Goal: Task Accomplishment & Management: Manage account settings

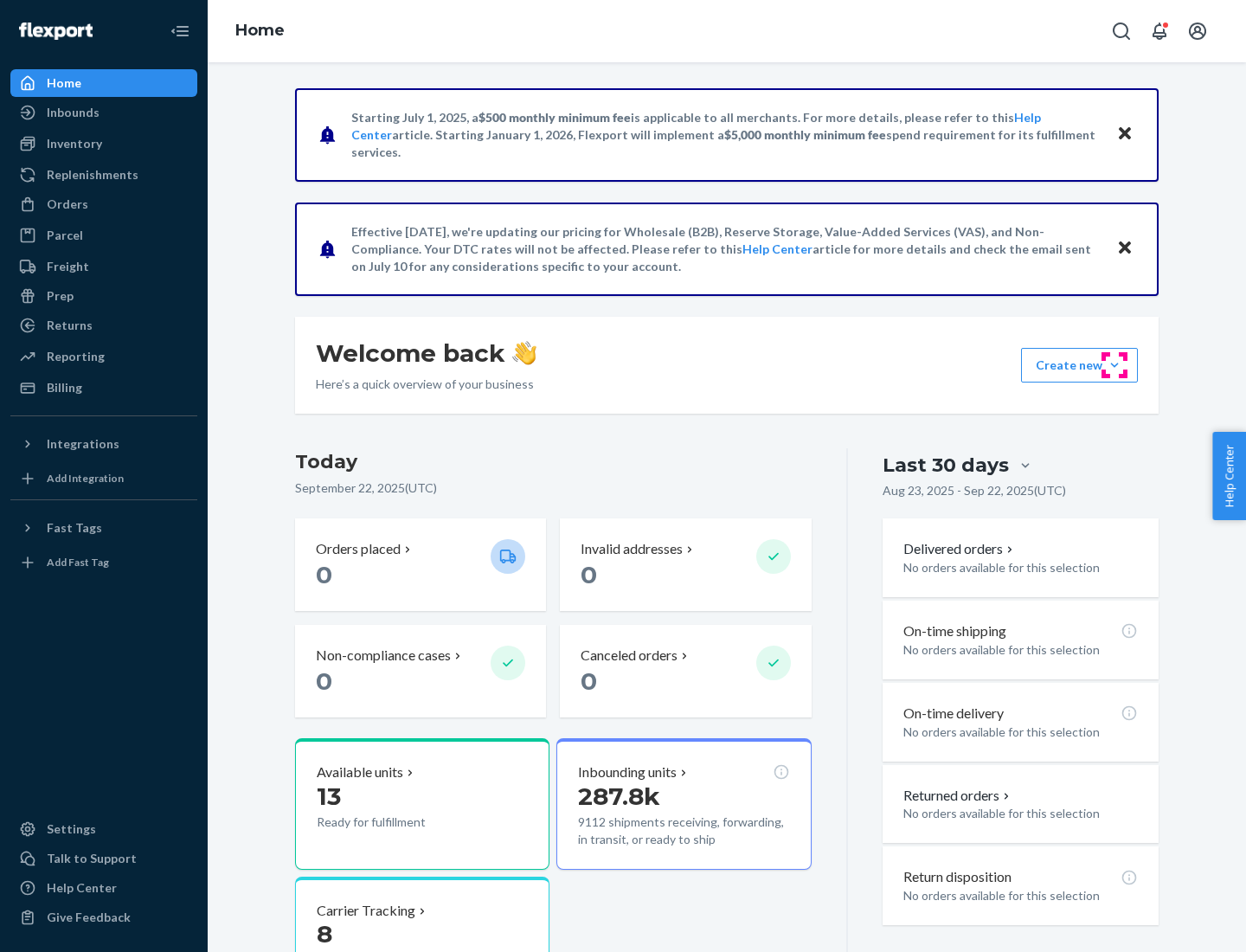
click at [1114, 365] on button "Create new Create new inbound Create new order Create new product" at bounding box center [1079, 364] width 116 height 35
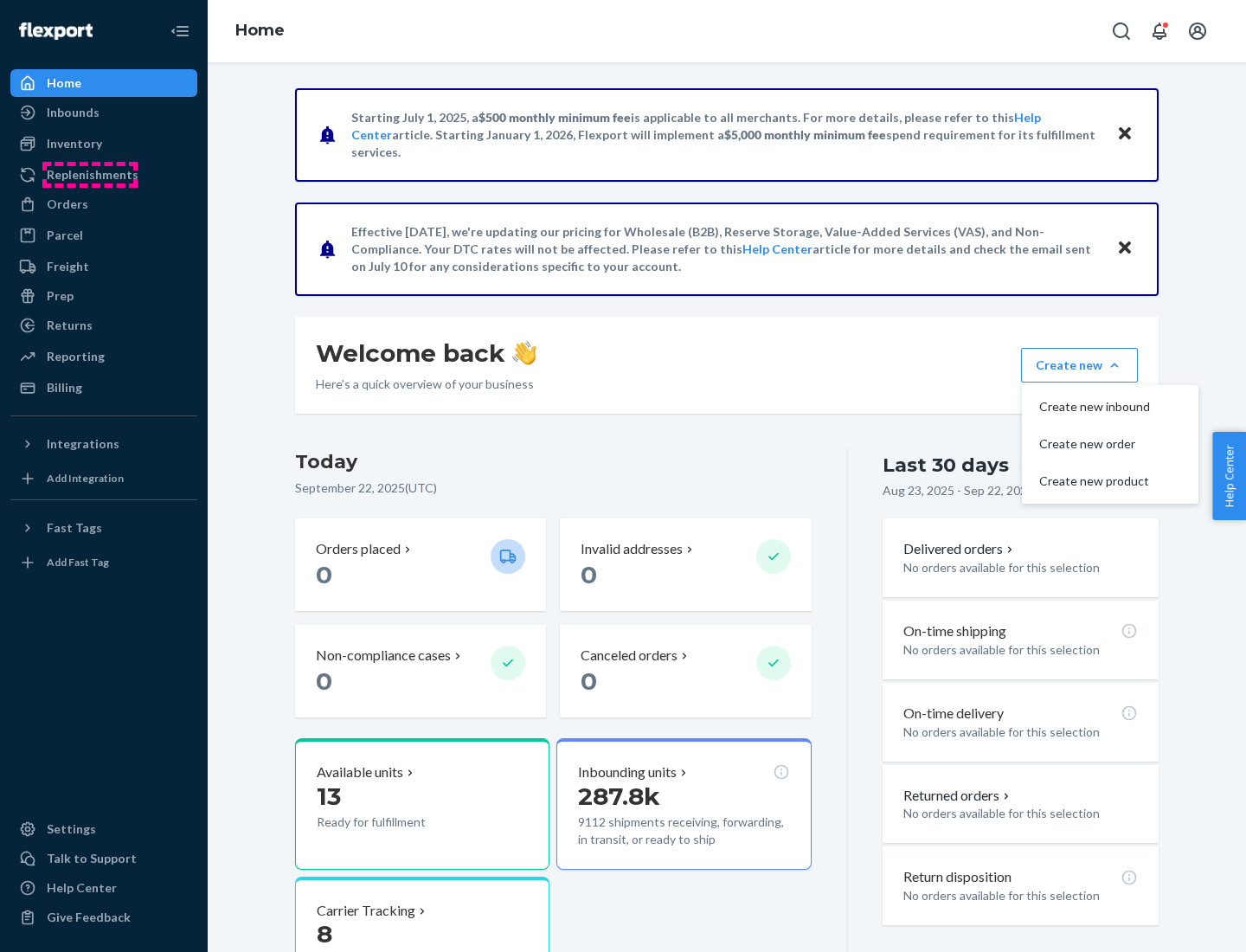
click at [90, 175] on div "Replenishments" at bounding box center [92, 174] width 92 height 17
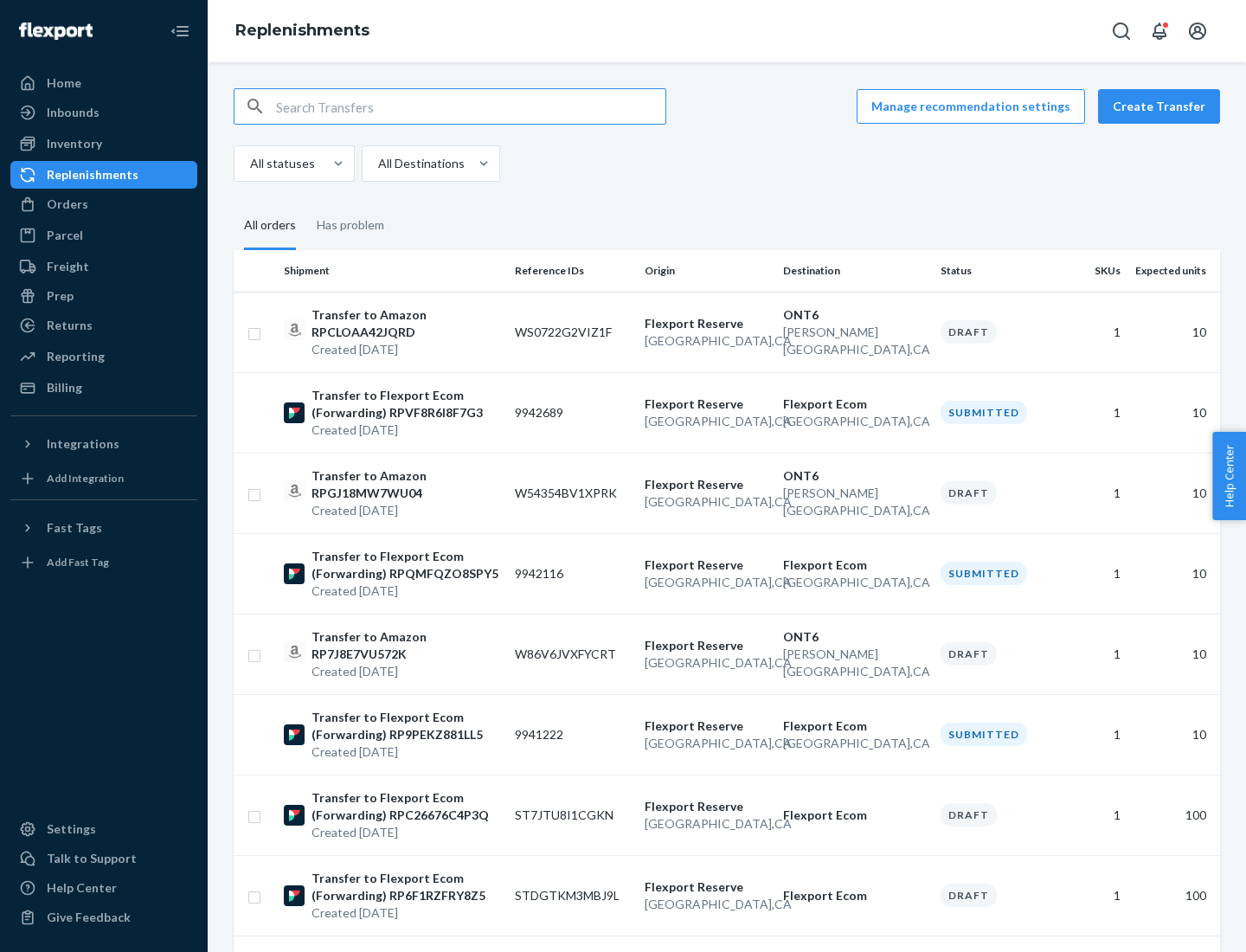
click at [1162, 107] on button "Create Transfer" at bounding box center [1158, 106] width 122 height 35
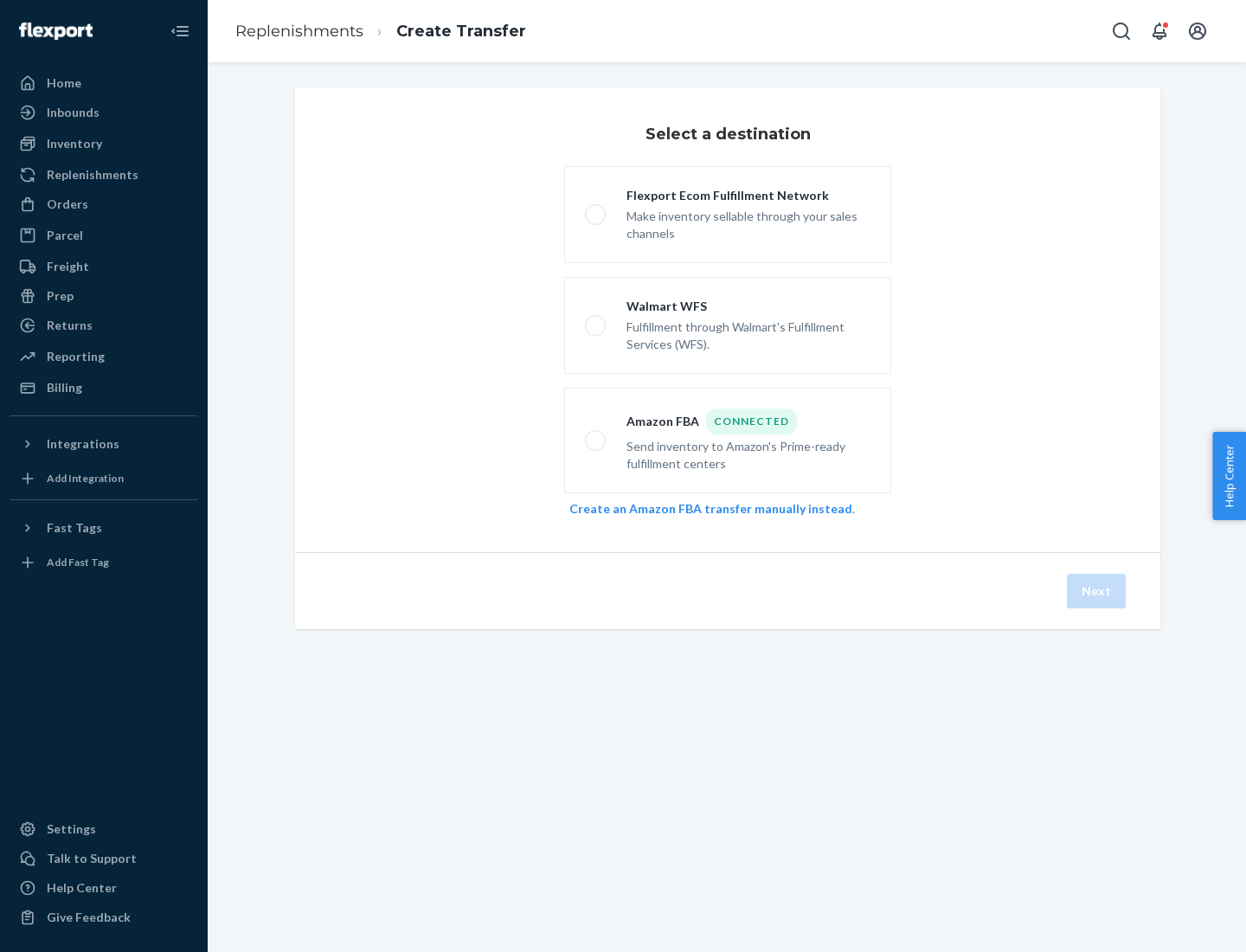
click at [748, 196] on div "Flexport Ecom Fulfillment Network" at bounding box center [748, 195] width 244 height 17
click at [596, 210] on input "Flexport Ecom Fulfillment Network Make inventory sellable through your sales ch…" at bounding box center [590, 215] width 12 height 12
radio input "true"
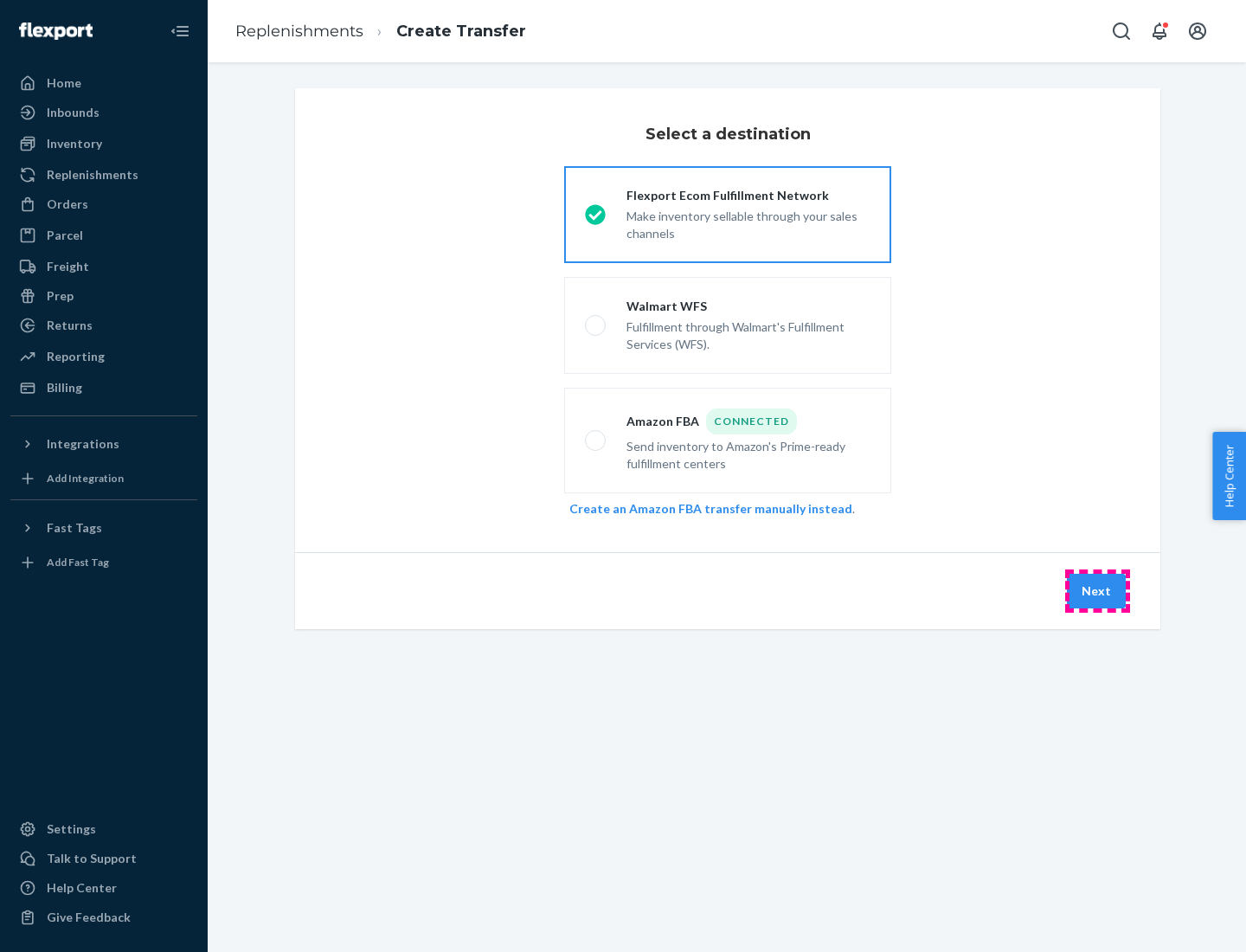
click at [1097, 591] on button "Next" at bounding box center [1096, 590] width 59 height 35
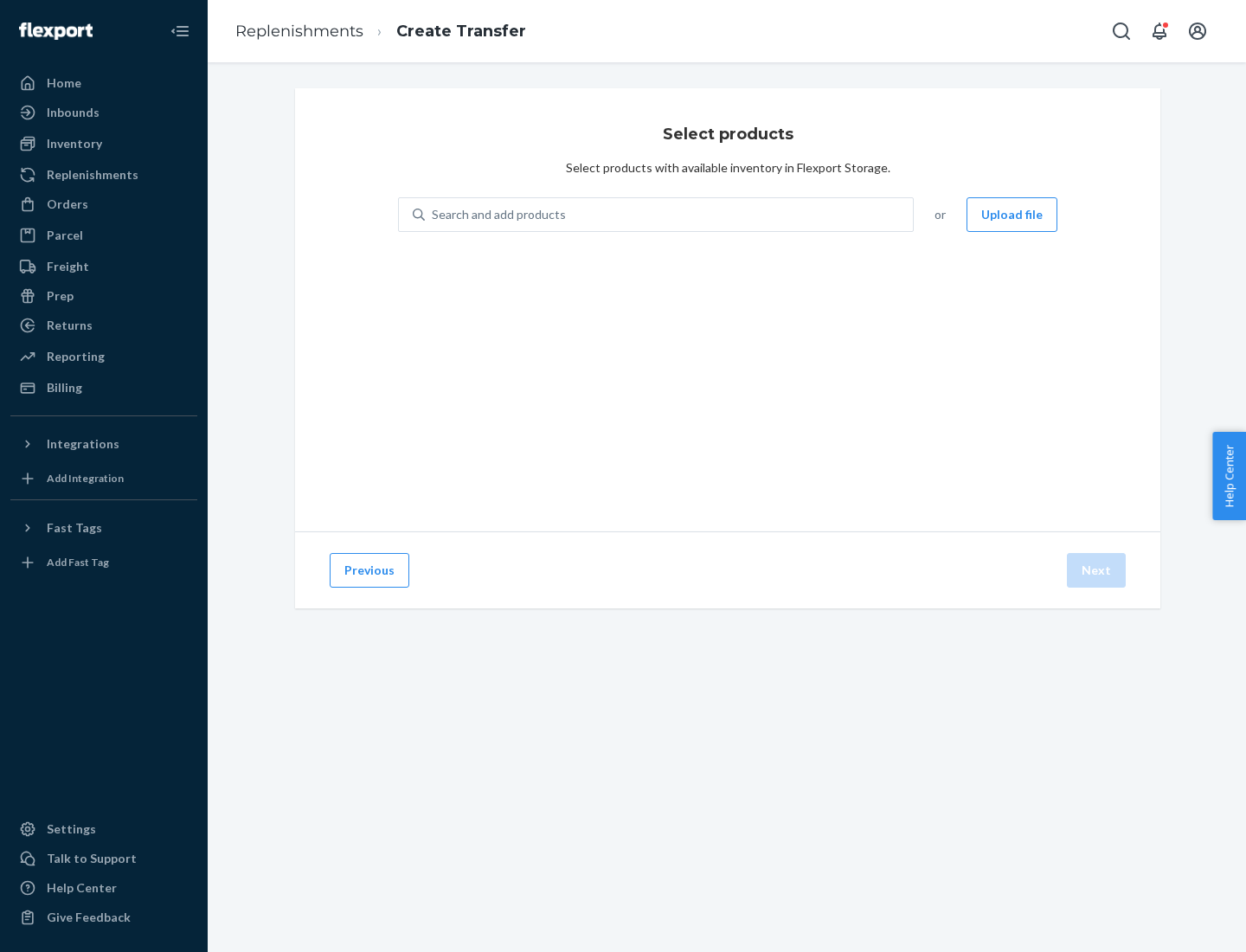
click at [497, 214] on div "Search and add products" at bounding box center [499, 214] width 134 height 17
click at [434, 214] on input "Search and add products" at bounding box center [433, 214] width 2 height 17
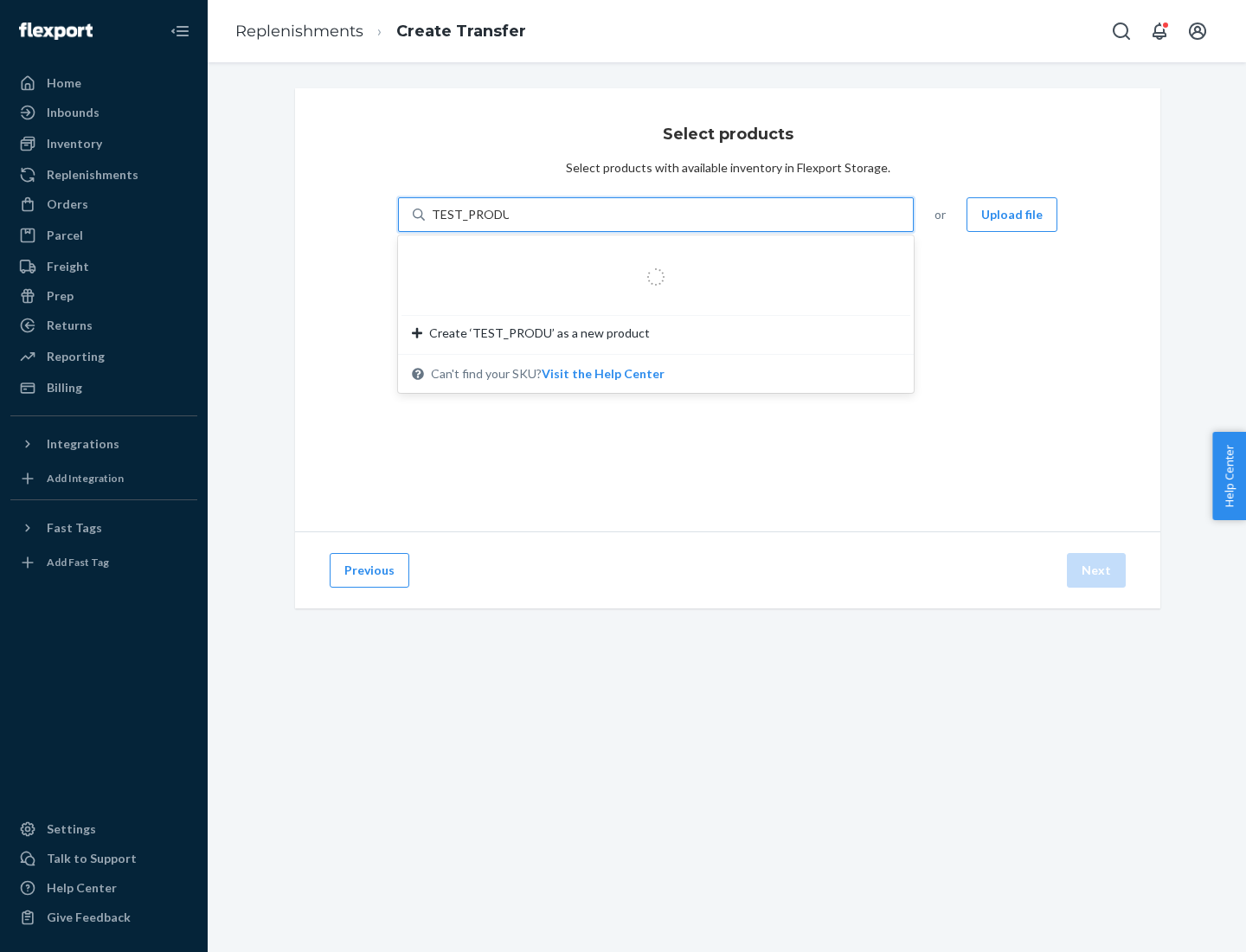
type input "TEST_PRODUCT"
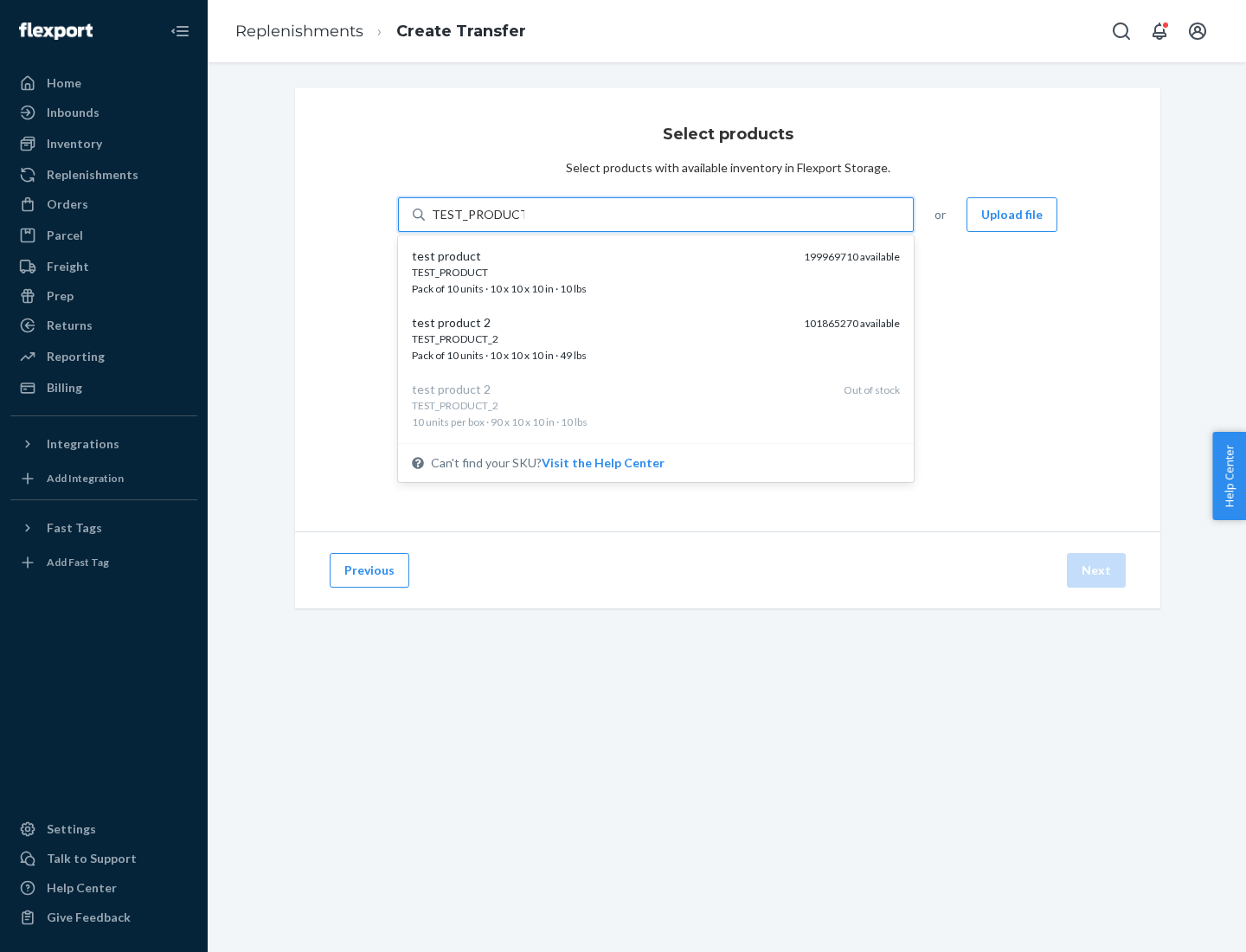
click at [602, 272] on div "TEST_PRODUCT" at bounding box center [600, 272] width 378 height 15
click at [524, 223] on input "TEST_PRODUCT" at bounding box center [478, 214] width 92 height 17
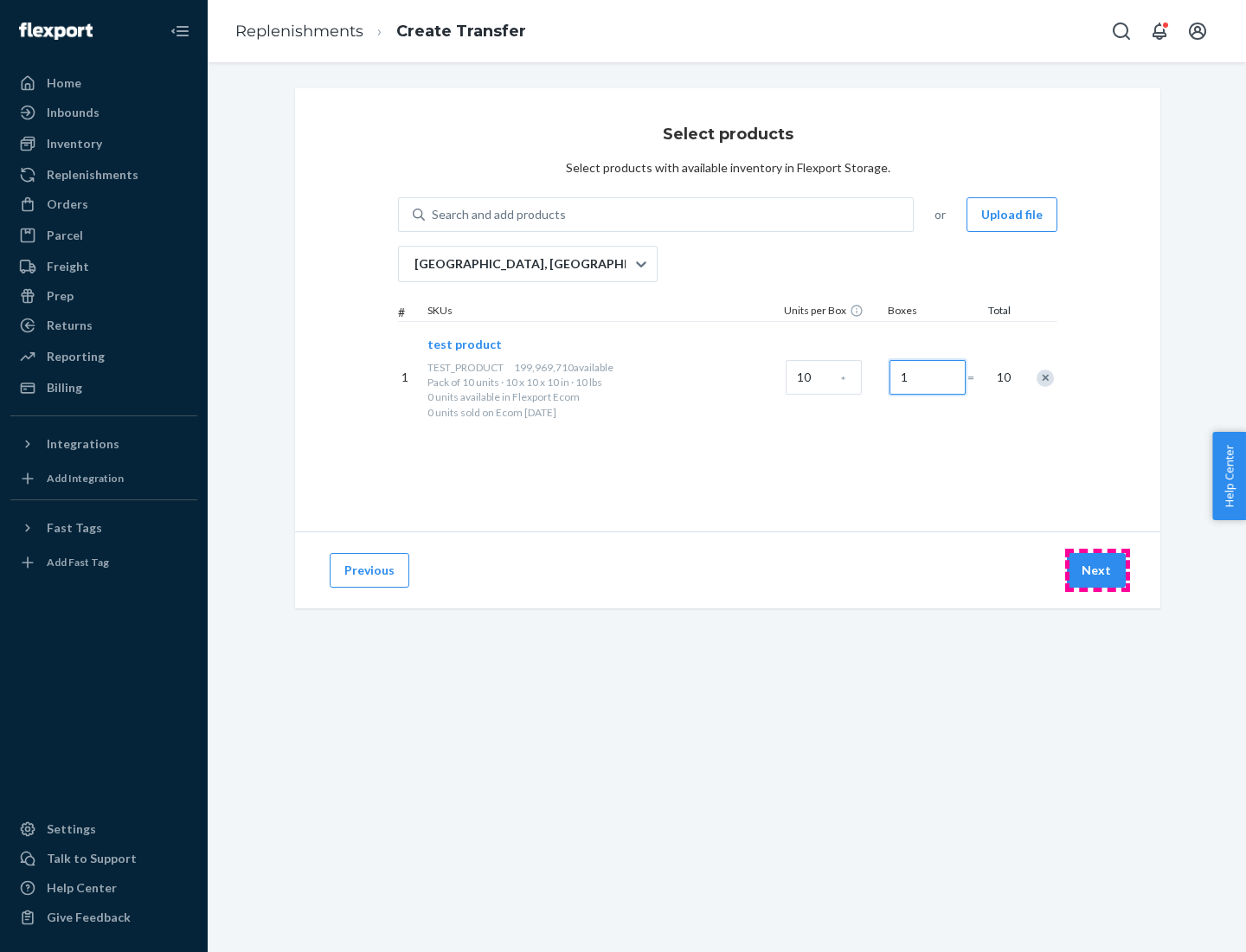
type input "1"
click at [1097, 571] on button "Next" at bounding box center [1096, 570] width 59 height 35
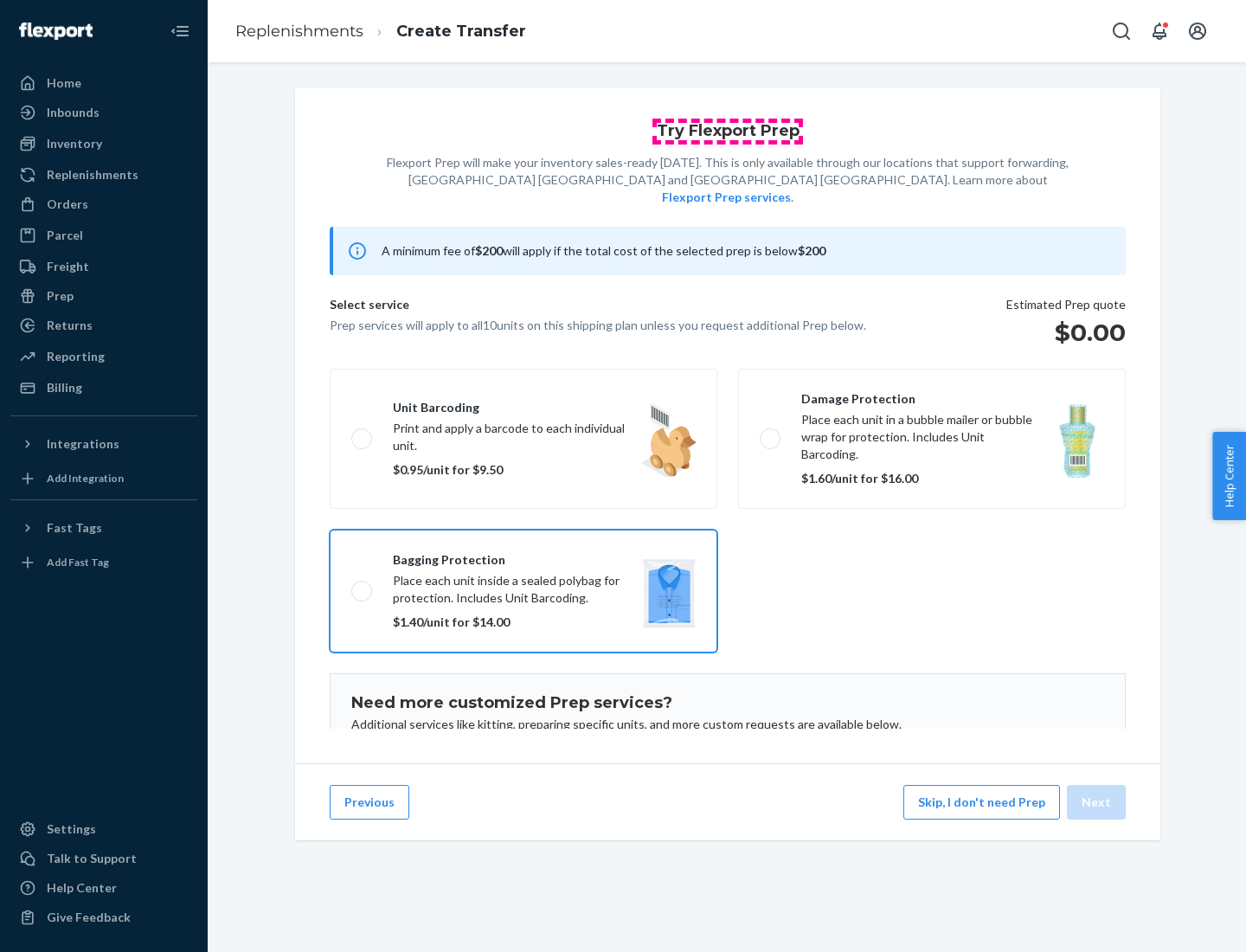
click at [351, 585] on input "Bagging protection Place each unit inside a sealed polybag for protection. Incl…" at bounding box center [356, 590] width 12 height 12
checkbox input "true"
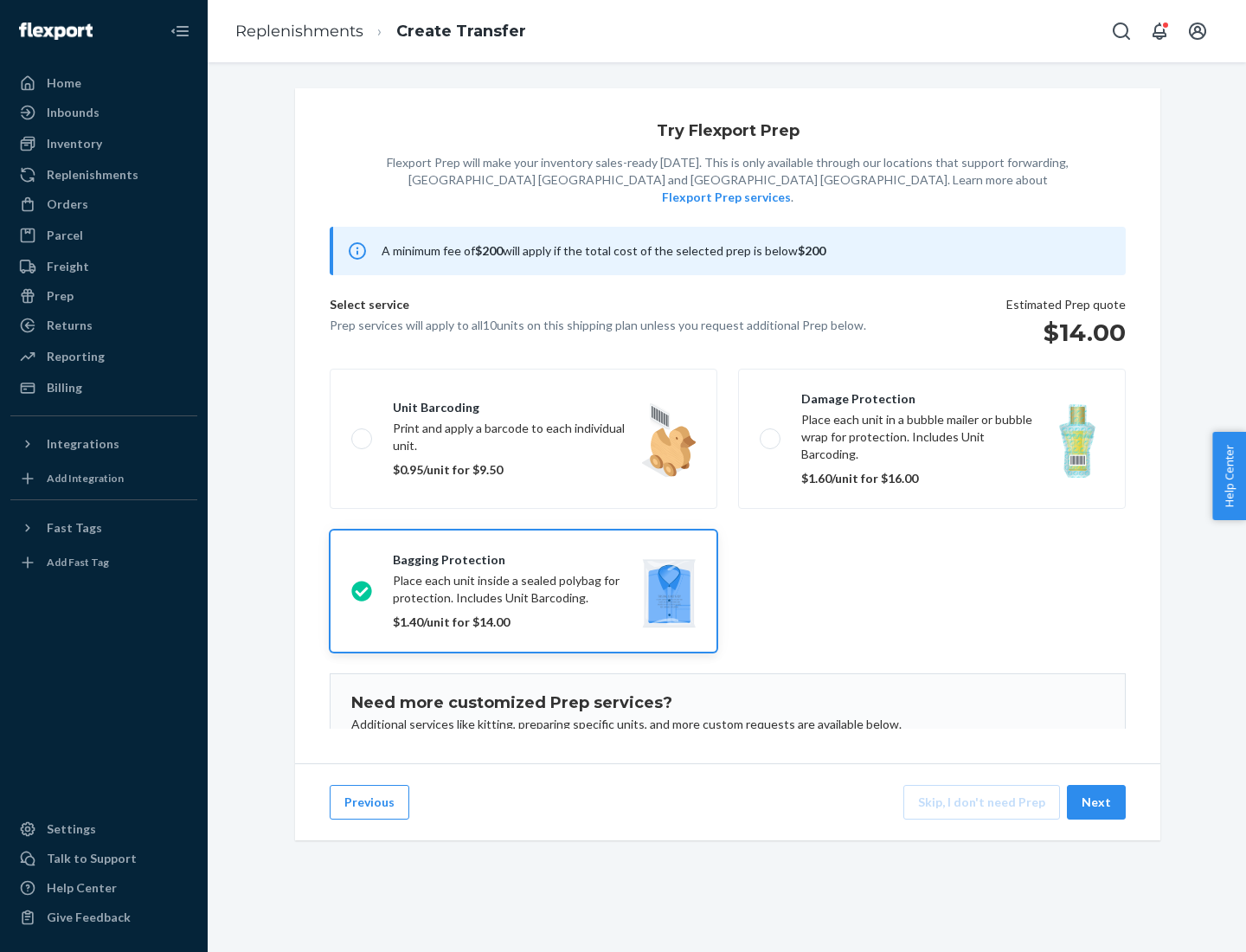
click at [1097, 802] on button "Next" at bounding box center [1096, 802] width 59 height 35
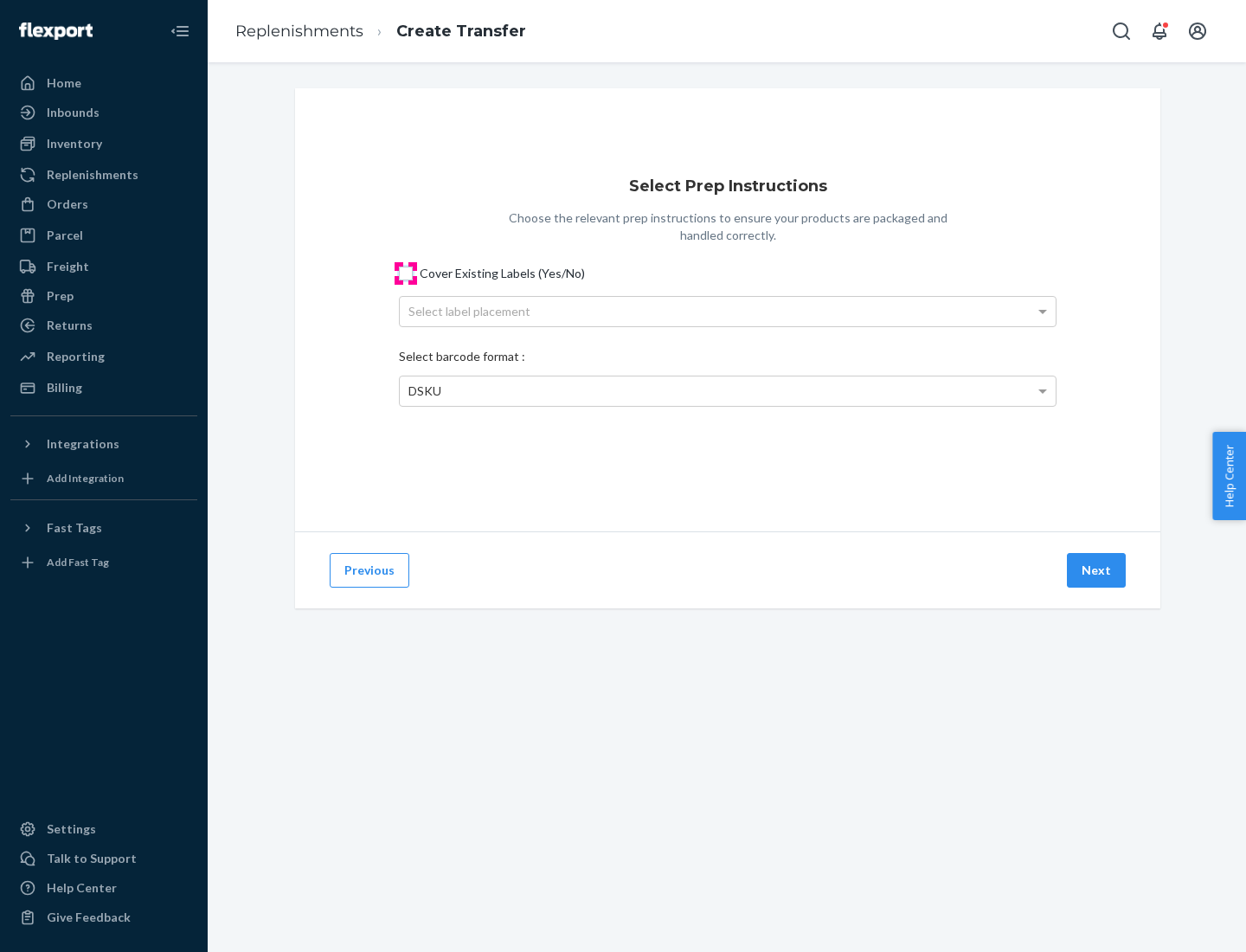
click at [406, 273] on input "Cover Existing Labels (Yes/No)" at bounding box center [406, 274] width 14 height 14
checkbox input "true"
click at [728, 311] on div "Select label placement" at bounding box center [728, 311] width 656 height 29
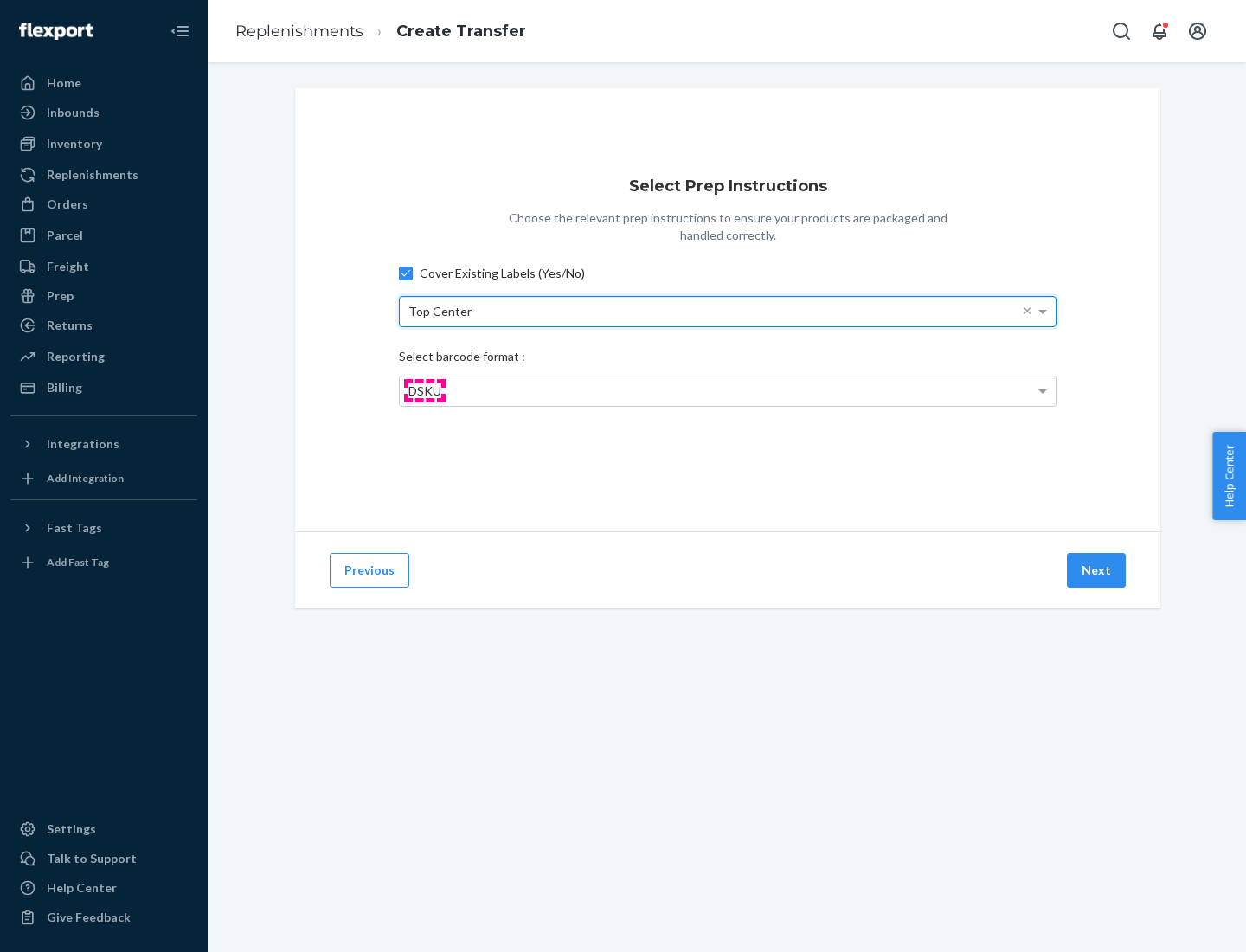
click at [424, 390] on span "DSKU" at bounding box center [425, 390] width 33 height 15
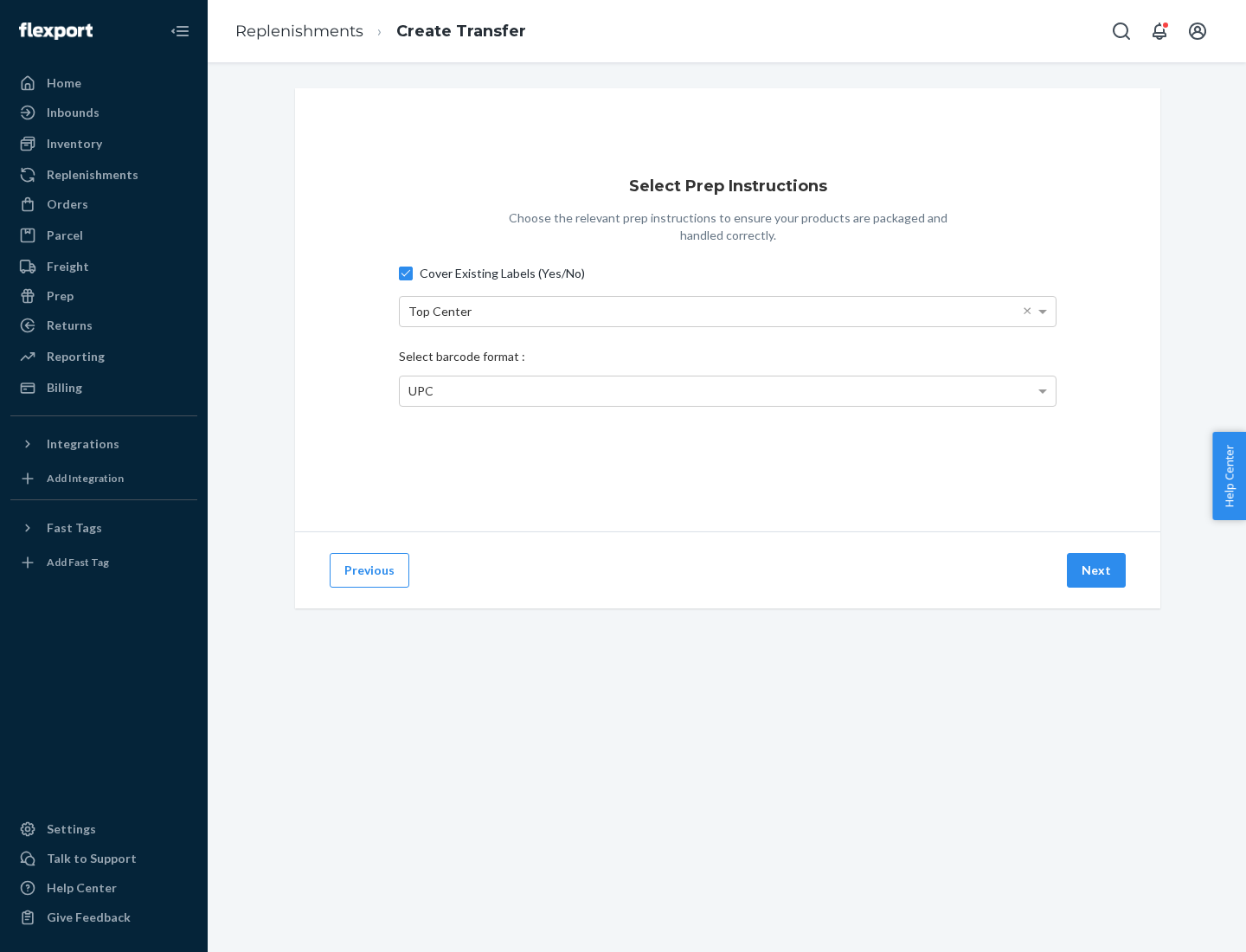
click at [1097, 571] on button "Next" at bounding box center [1096, 570] width 59 height 35
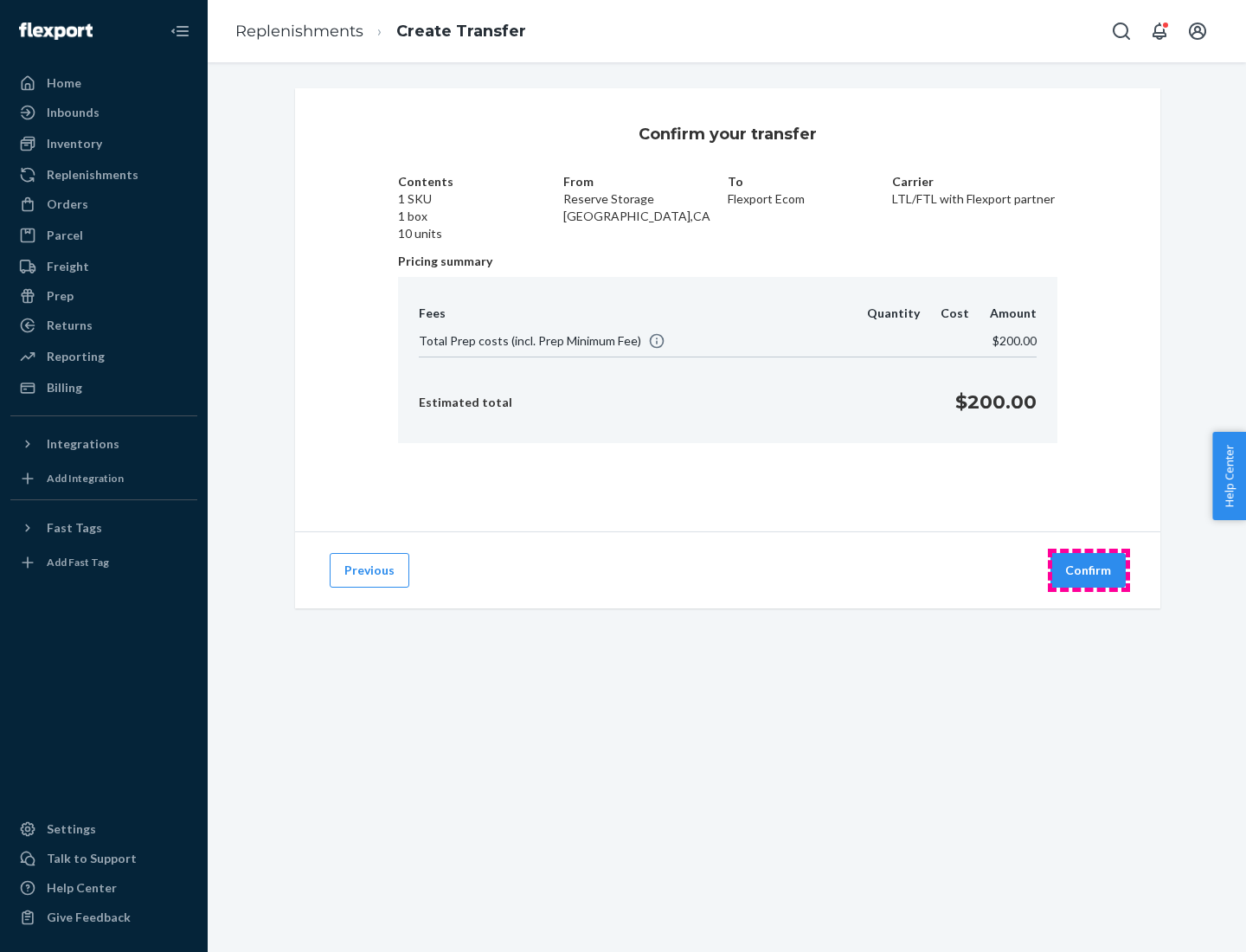
click at [1089, 571] on button "Confirm" at bounding box center [1088, 570] width 76 height 35
